Goal: Task Accomplishment & Management: Manage account settings

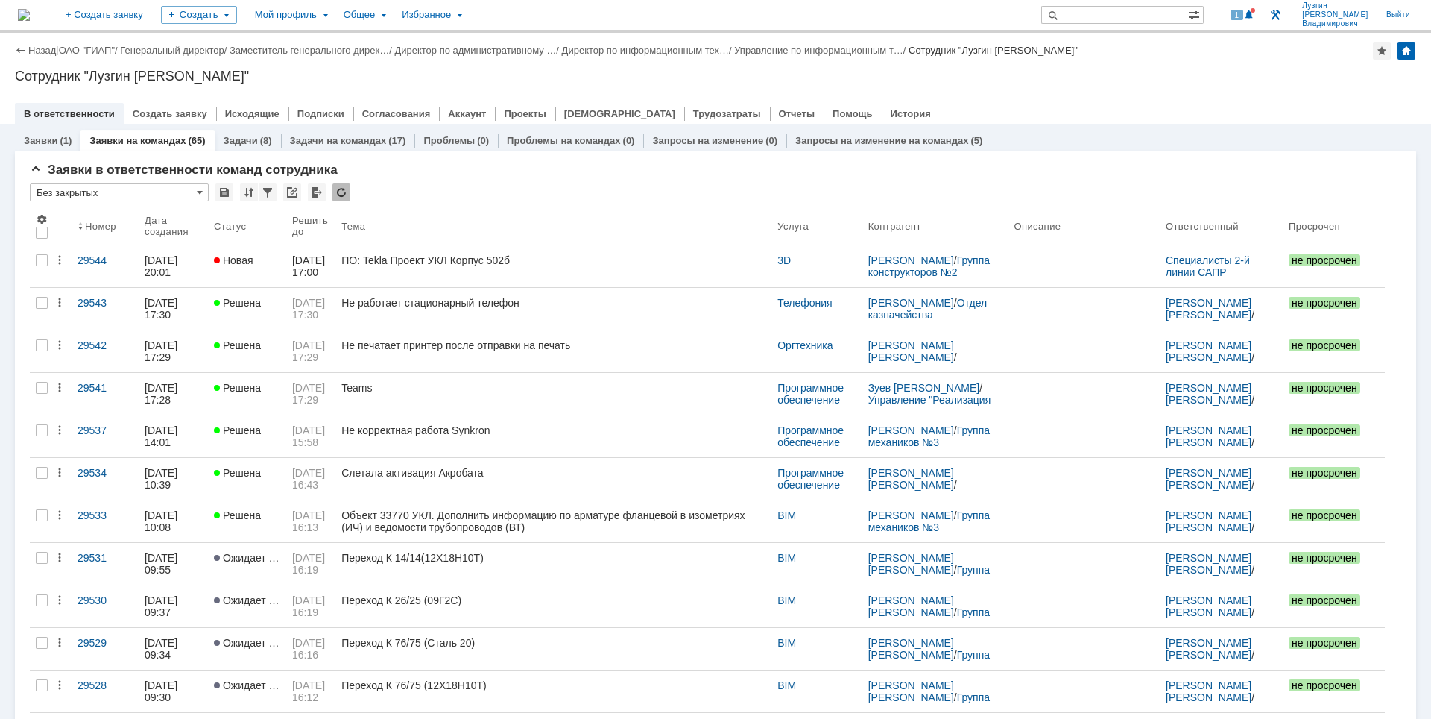
click at [1048, 99] on div at bounding box center [715, 98] width 1401 height 12
click at [1255, 10] on div at bounding box center [1253, 10] width 4 height 4
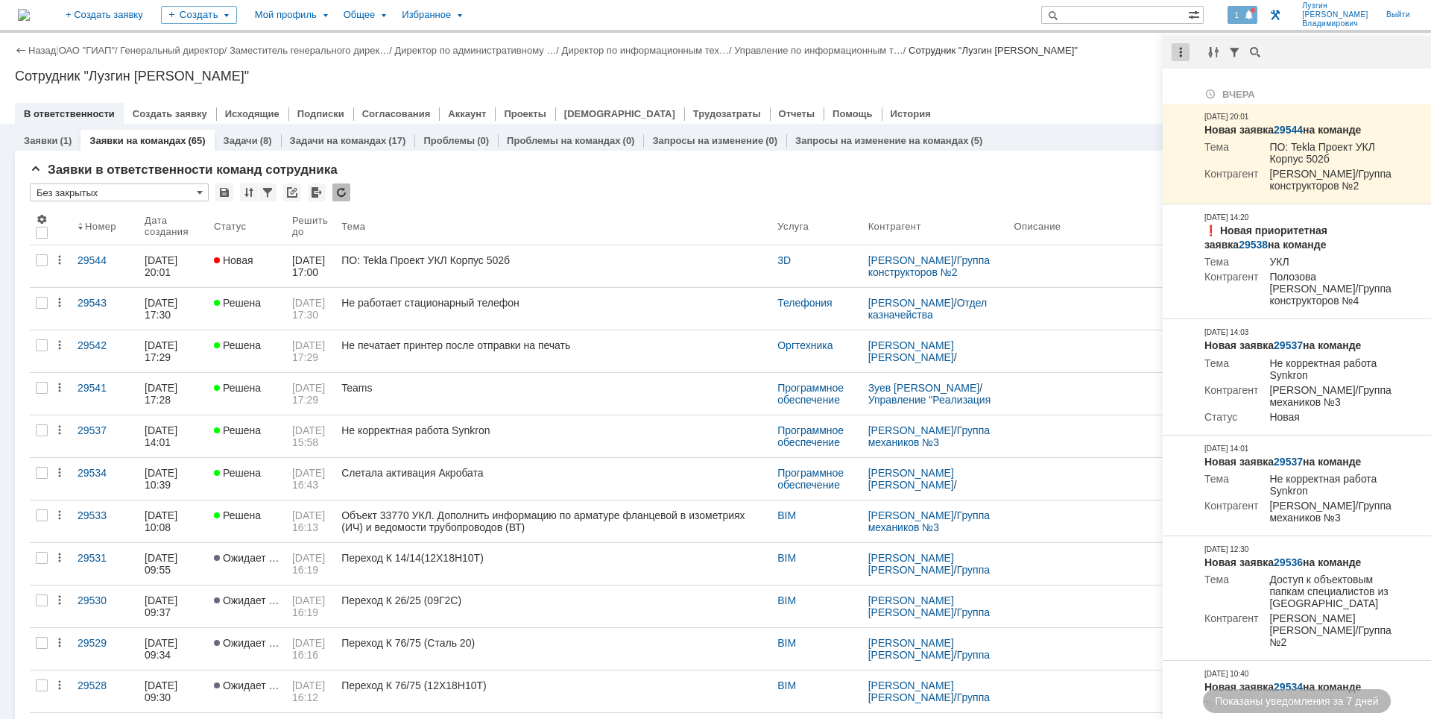
click at [1178, 51] on div at bounding box center [1181, 52] width 18 height 18
click at [1185, 90] on div "Отметить уведомления прочитанными" at bounding box center [1284, 90] width 200 height 10
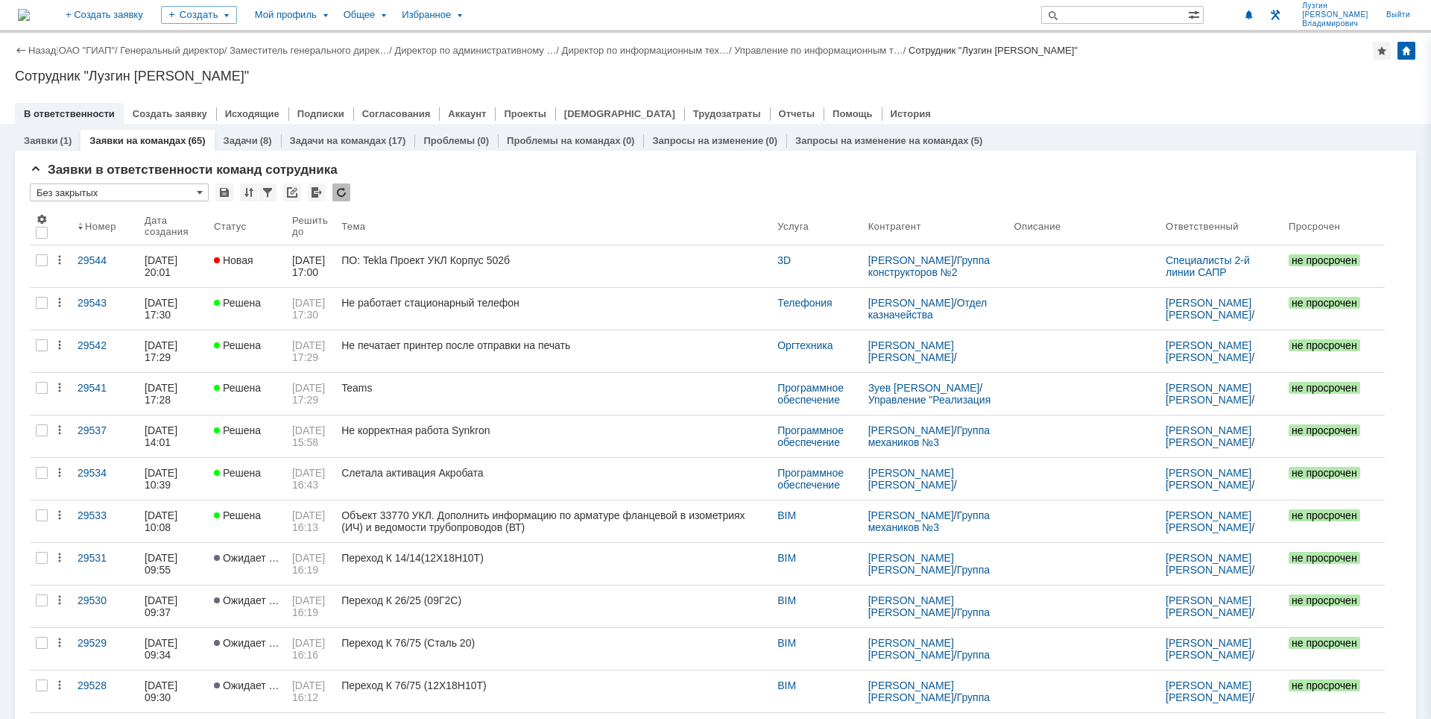
click at [1111, 80] on div "Сотрудник "Лузгин [PERSON_NAME]"" at bounding box center [715, 76] width 1401 height 15
click at [1151, 68] on div "Назад | ОАО "ГИАП" / Генеральный директор / Заместитель генерального дирек… / Д…" at bounding box center [715, 78] width 1431 height 91
click at [30, 11] on img at bounding box center [24, 15] width 12 height 12
click at [948, 81] on div "Сотрудник "Лузгин [PERSON_NAME]"" at bounding box center [715, 76] width 1401 height 15
click at [897, 49] on link "Управление по информационным т…" at bounding box center [818, 50] width 169 height 11
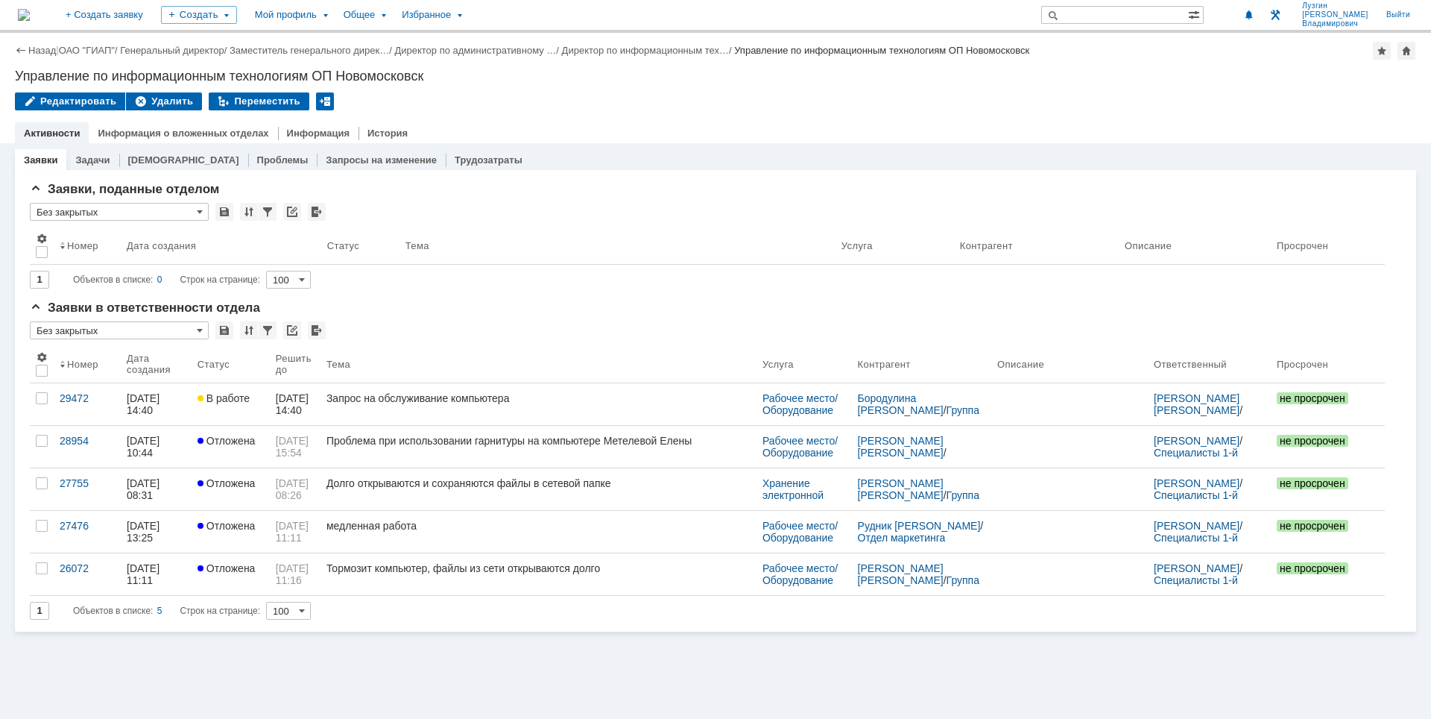
click at [30, 15] on img at bounding box center [24, 15] width 12 height 12
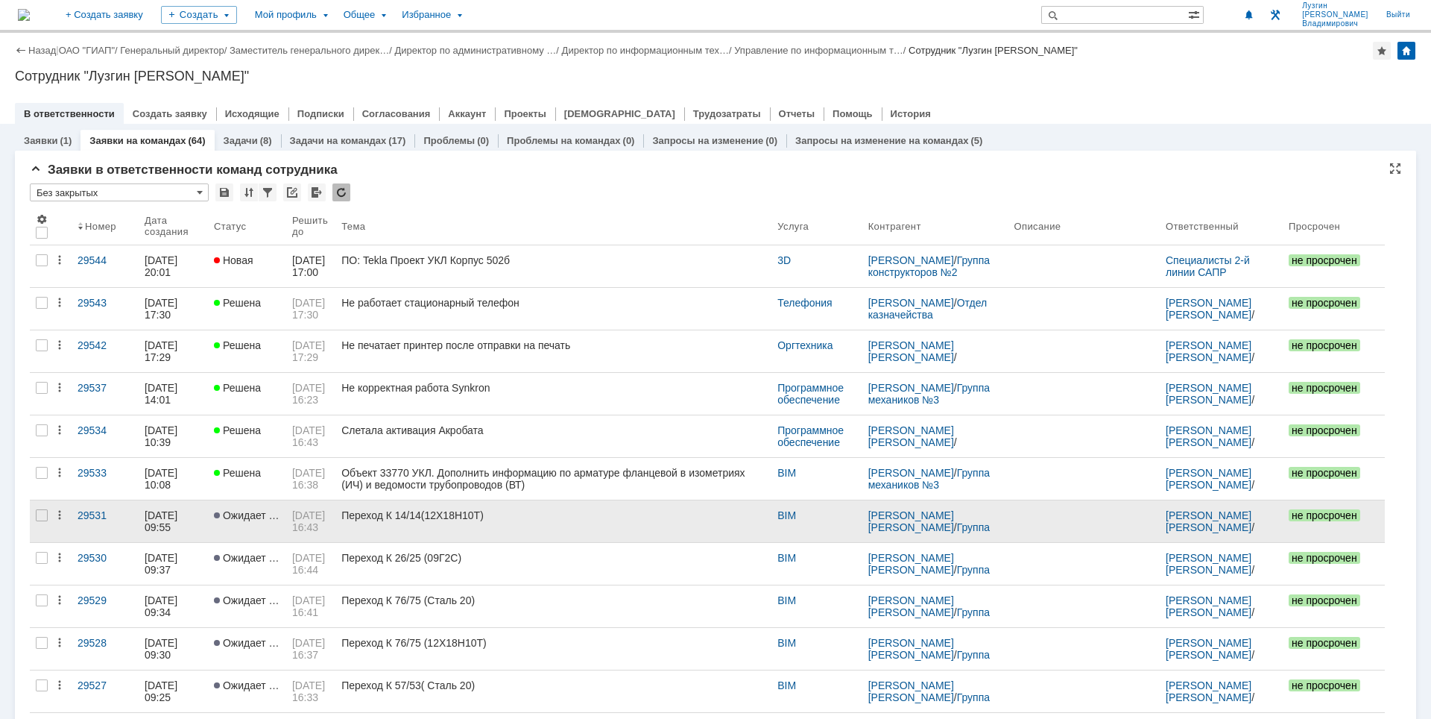
click at [578, 517] on div "Переход К 14/14(12Х18Н10Т)" at bounding box center [553, 515] width 424 height 12
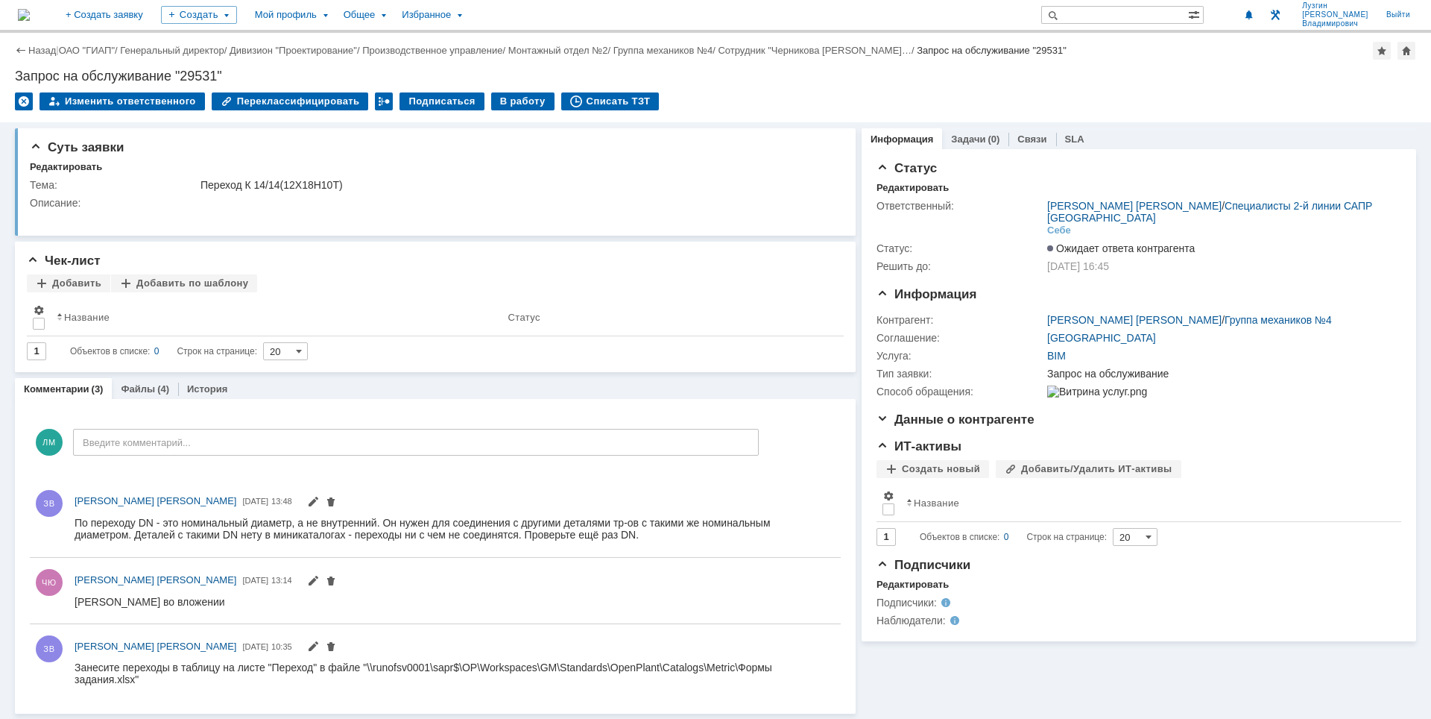
click at [30, 9] on img at bounding box center [24, 15] width 12 height 12
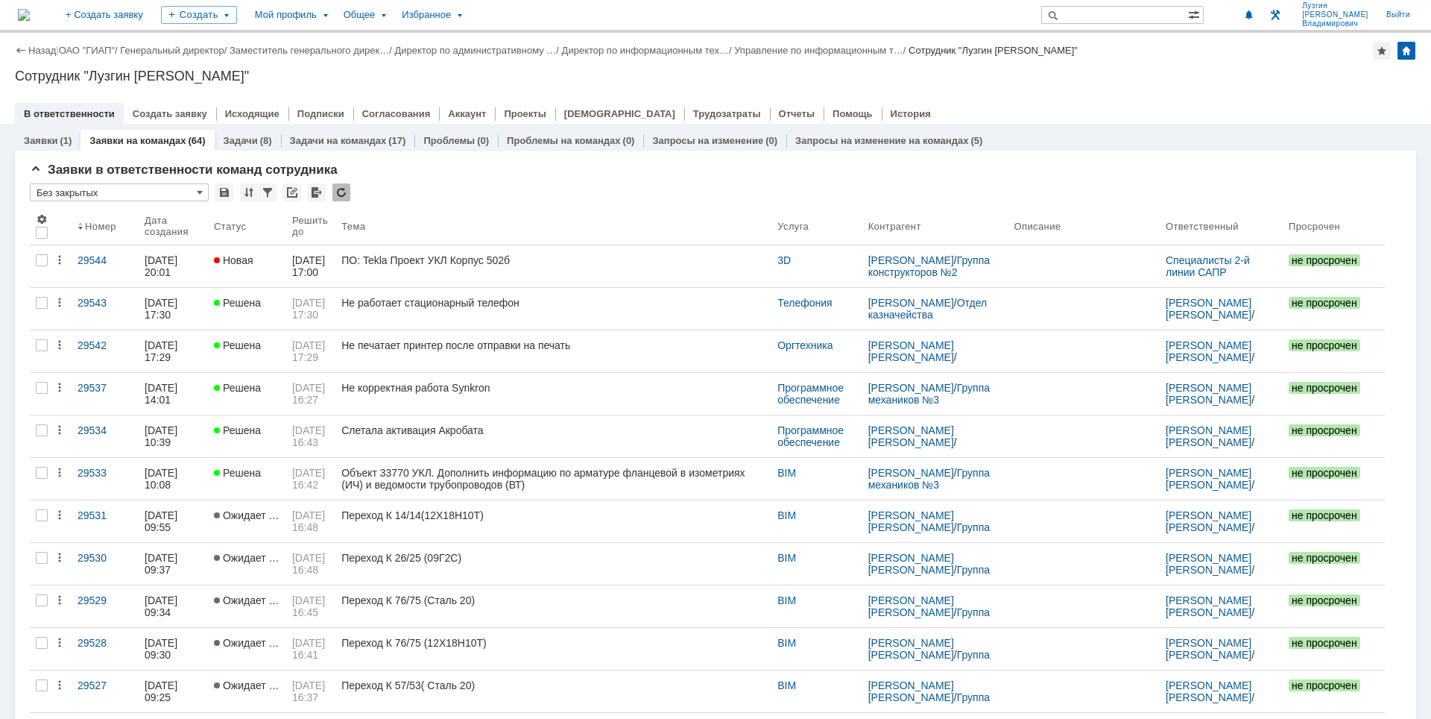
click at [858, 73] on div "Сотрудник "Лузгин [PERSON_NAME]"" at bounding box center [715, 76] width 1401 height 15
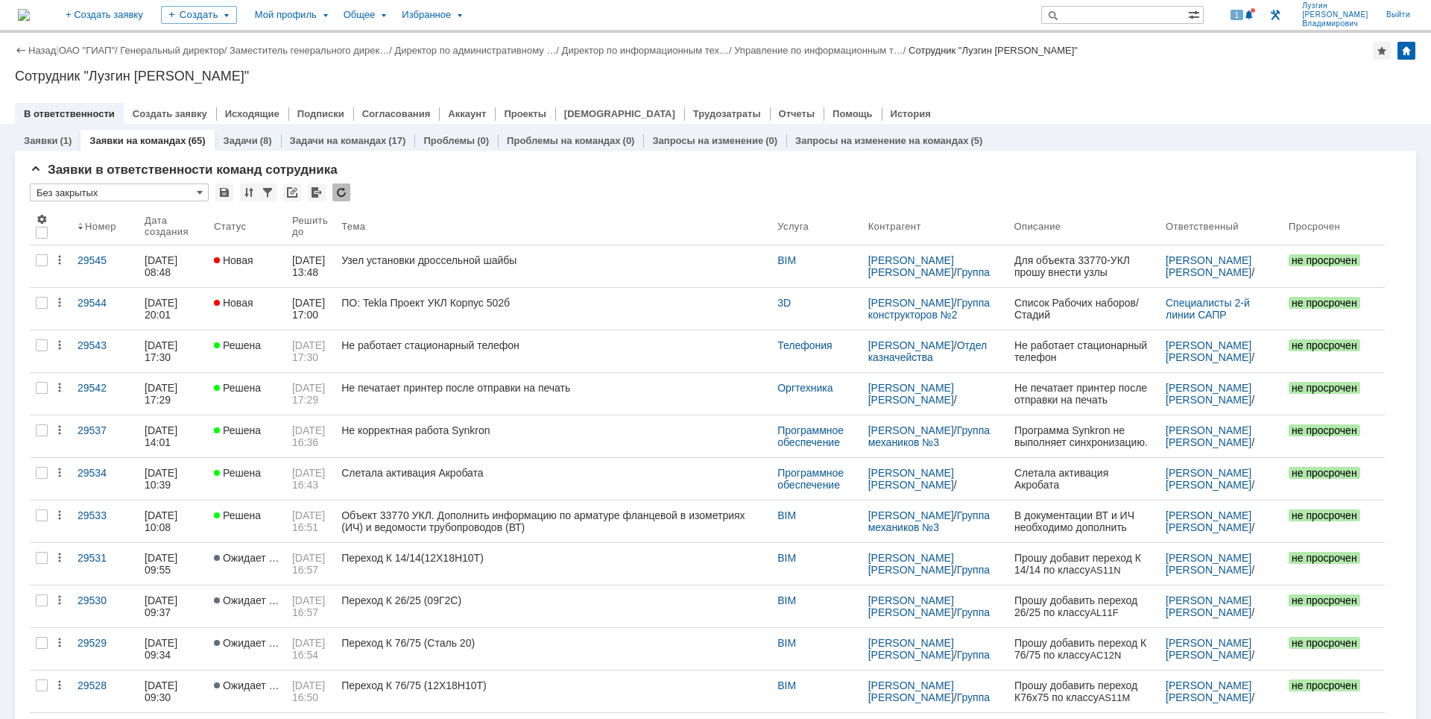
click at [1162, 104] on div "В ответственности Создать заявку Исходящие Подписки Согласования Аккаунт Проект…" at bounding box center [715, 113] width 1401 height 21
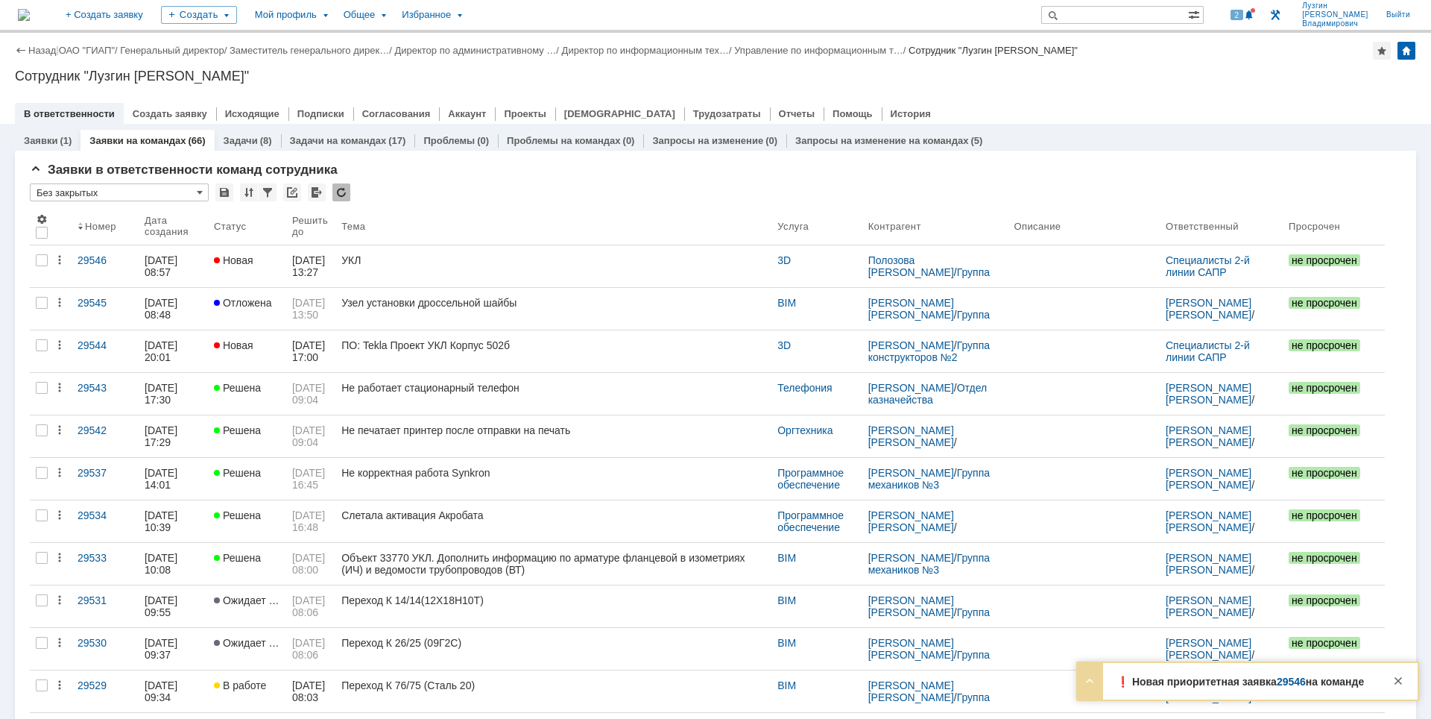
click at [1114, 95] on div at bounding box center [715, 98] width 1401 height 12
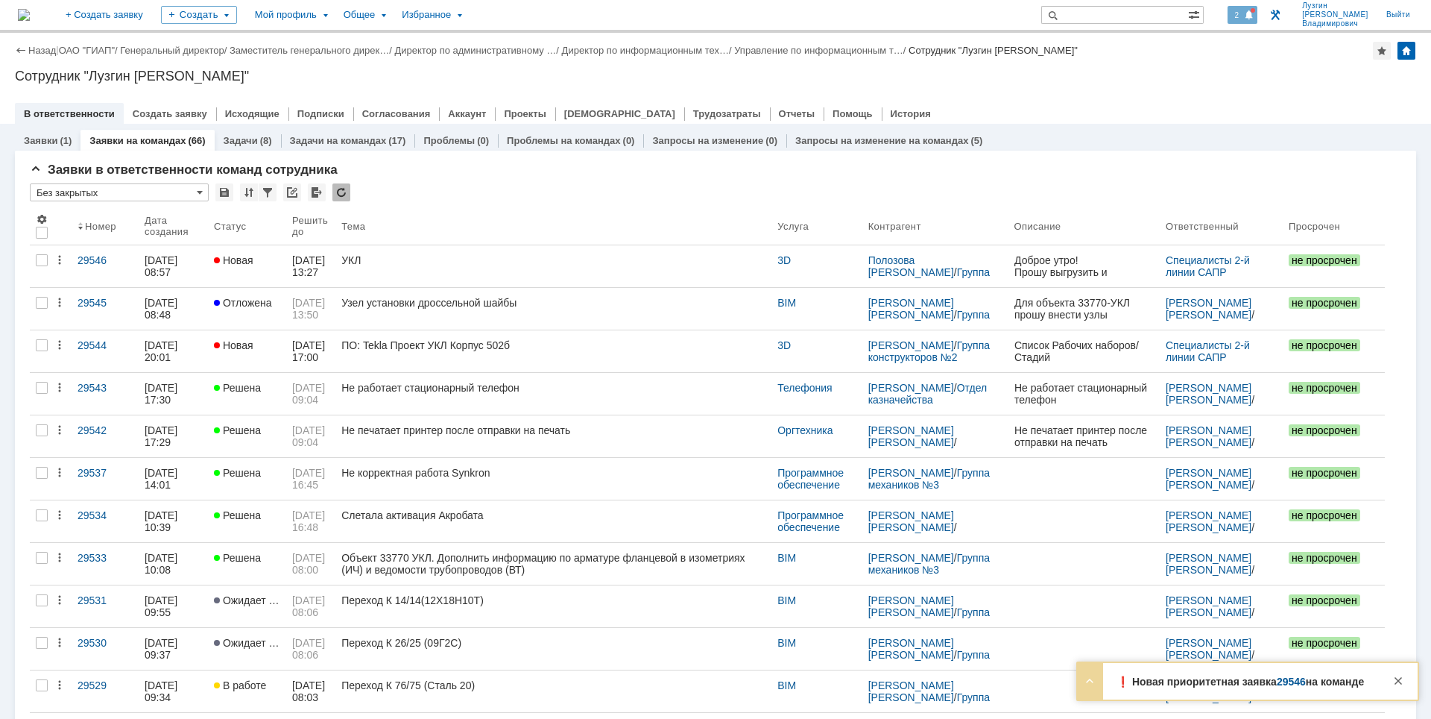
click at [1255, 18] on span at bounding box center [1249, 16] width 10 height 12
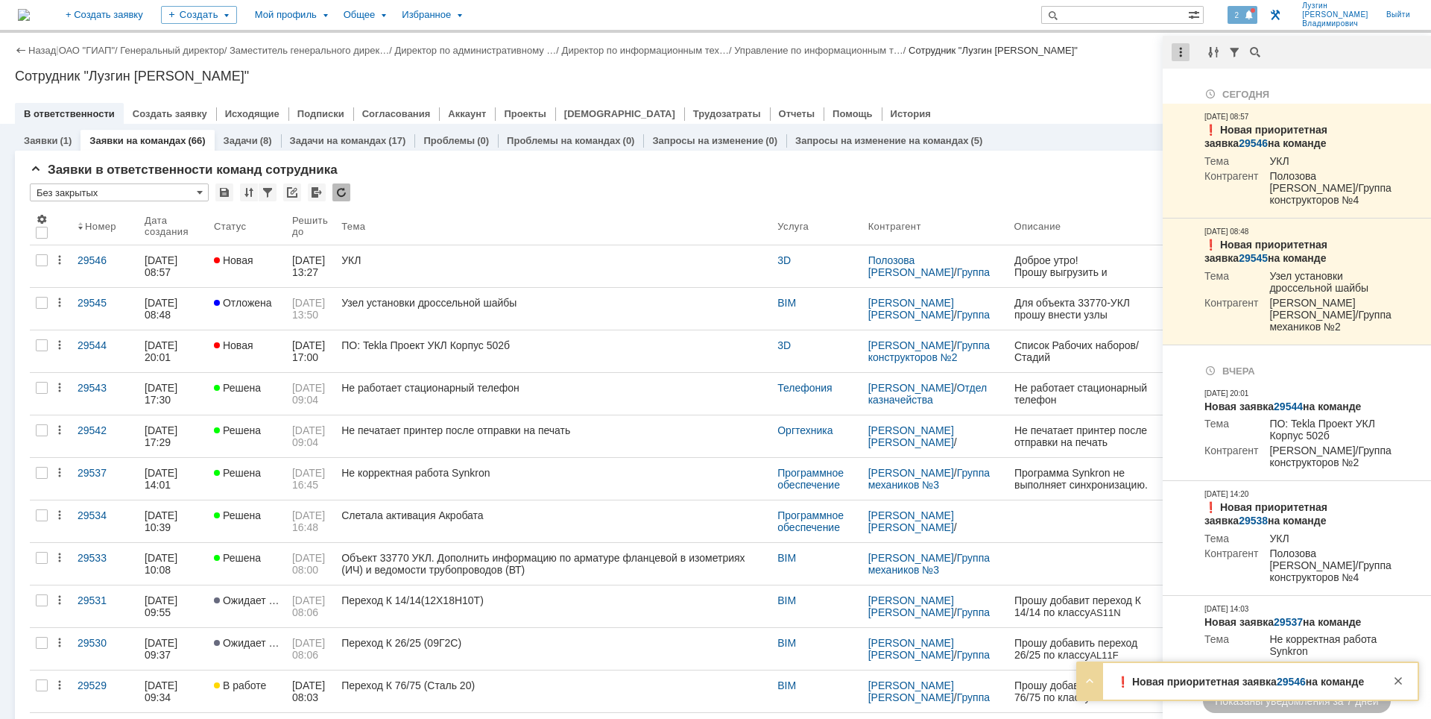
click at [1178, 53] on div at bounding box center [1181, 52] width 18 height 18
click at [1187, 83] on div "Отметить уведомления прочитанными" at bounding box center [1284, 90] width 218 height 22
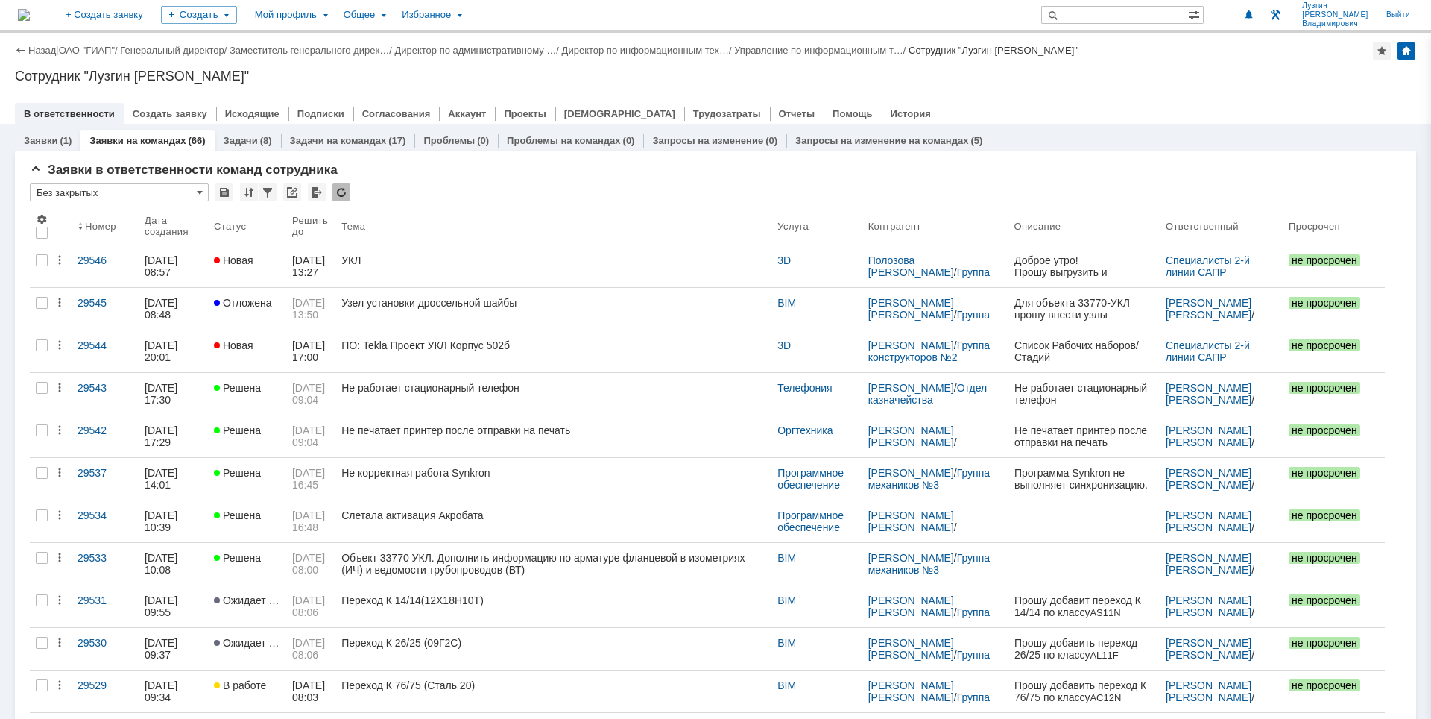
click at [1114, 78] on div "Сотрудник "Лузгин [PERSON_NAME]"" at bounding box center [715, 76] width 1401 height 15
click at [1211, 110] on div "В ответственности Создать заявку Исходящие Подписки Согласования Аккаунт Проект…" at bounding box center [715, 113] width 1401 height 21
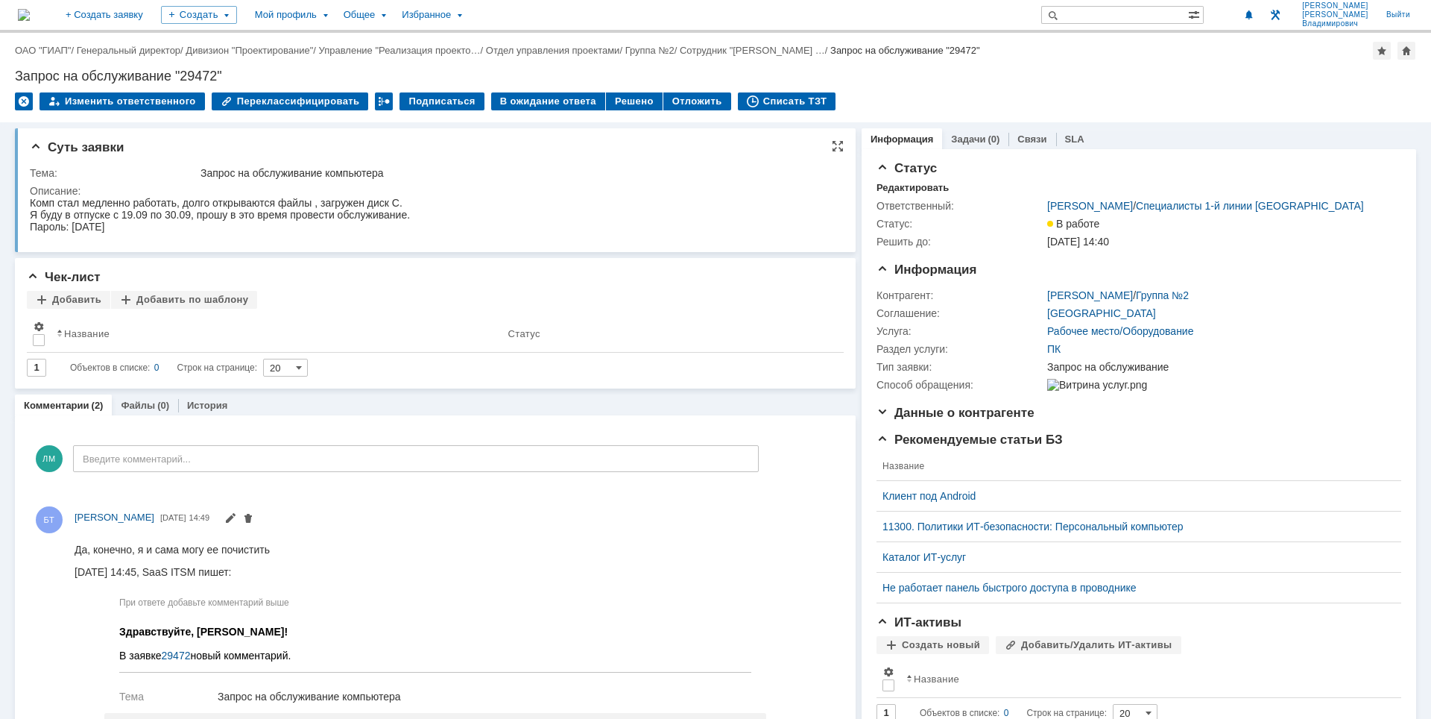
click at [581, 186] on div "Описание:" at bounding box center [433, 191] width 806 height 12
click at [918, 83] on div "Назад | ОАО "ГИАП" / Генеральный директор / Дивизион "Проектирование" / Управле…" at bounding box center [715, 77] width 1431 height 89
click at [975, 84] on div "Назад | ОАО "ГИАП" / Генеральный директор / Дивизион "Проектирование" / Управле…" at bounding box center [715, 77] width 1431 height 89
